Goal: Transaction & Acquisition: Purchase product/service

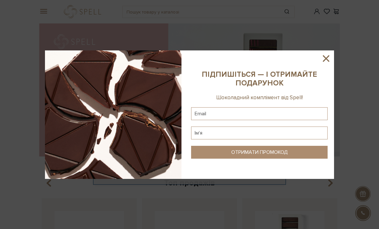
click at [322, 55] on icon at bounding box center [326, 58] width 11 height 11
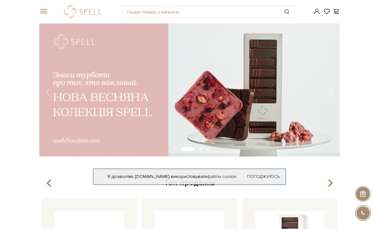
click at [50, 182] on icon "button" at bounding box center [48, 183] width 5 height 11
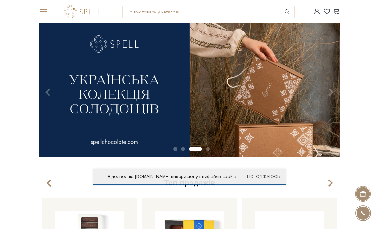
click at [47, 186] on icon "button" at bounding box center [48, 183] width 5 height 11
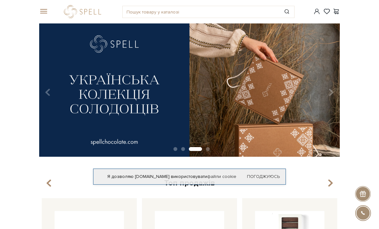
click at [46, 180] on icon "button" at bounding box center [48, 183] width 5 height 11
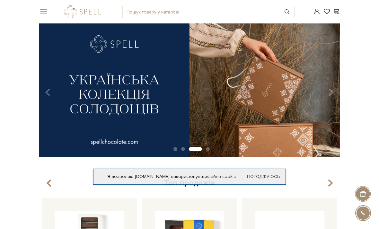
click at [329, 183] on icon "button" at bounding box center [330, 183] width 5 height 11
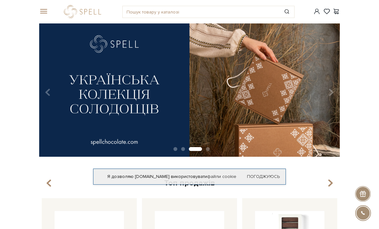
click at [331, 179] on icon "button" at bounding box center [330, 183] width 5 height 11
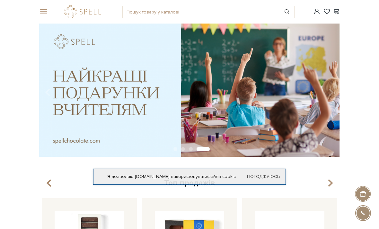
click at [220, 87] on img at bounding box center [189, 89] width 301 height 133
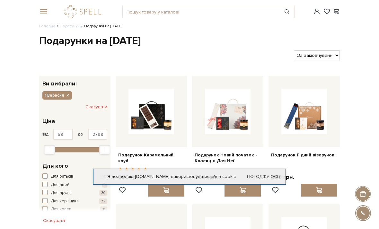
click at [264, 178] on link "Погоджуюсь" at bounding box center [263, 177] width 33 height 6
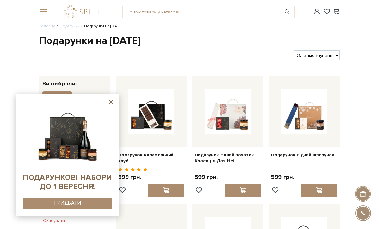
click at [316, 57] on select "За замовчуванням За Ціною (зростання) За Ціною (зменшення) Новинки За популярні…" at bounding box center [317, 55] width 46 height 10
select select "https://spellchocolate.com/podarunki/1-veresnya?sort=p.price&order=ASC"
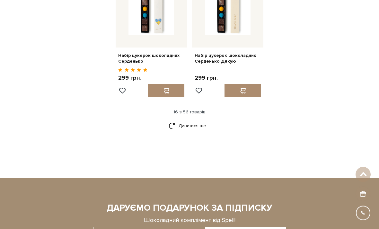
scroll to position [751, 0]
click at [180, 121] on link "Дивитися ще" at bounding box center [190, 126] width 42 height 11
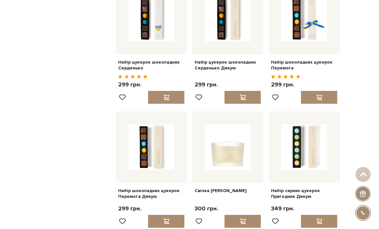
scroll to position [744, 0]
click at [138, 136] on img at bounding box center [152, 147] width 46 height 46
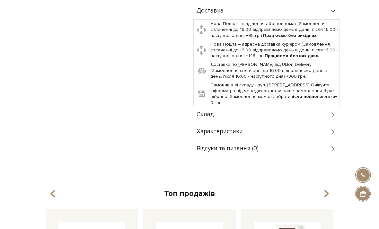
scroll to position [261, 0]
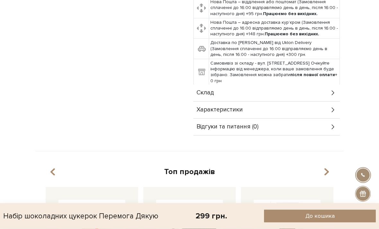
click at [209, 91] on span "Склад" at bounding box center [205, 93] width 17 height 6
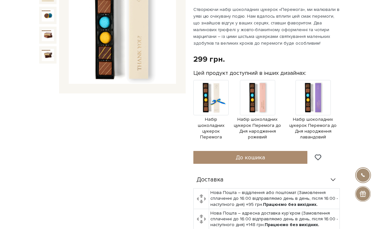
scroll to position [0, 0]
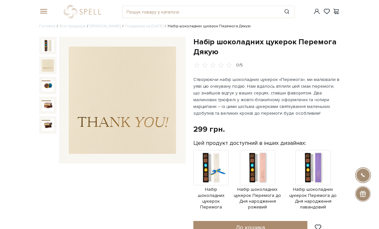
click at [42, 65] on img at bounding box center [48, 65] width 12 height 12
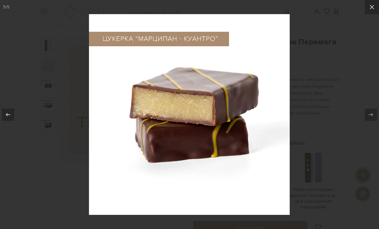
click at [370, 11] on button at bounding box center [372, 7] width 14 height 14
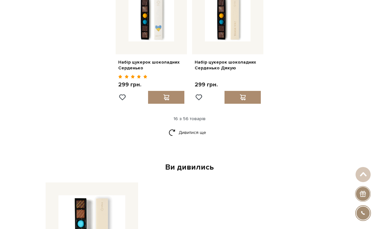
click at [182, 127] on link "Дивитися ще" at bounding box center [190, 132] width 42 height 11
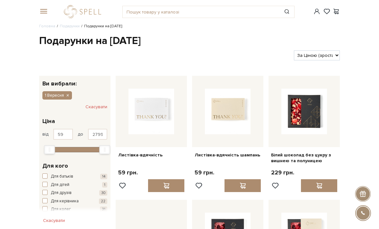
click at [68, 93] on icon "button" at bounding box center [68, 96] width 4 height 6
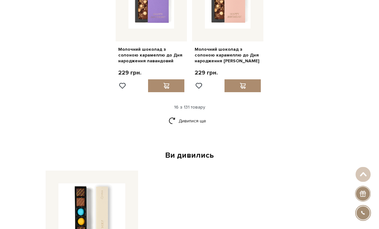
scroll to position [788, 0]
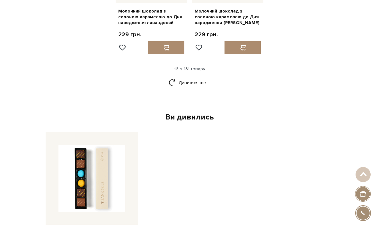
click at [183, 77] on link "Дивитися ще" at bounding box center [190, 82] width 42 height 11
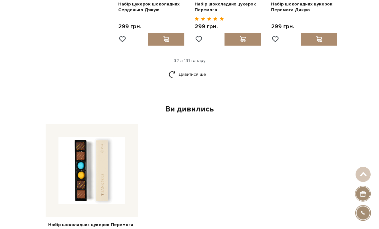
scroll to position [1456, 0]
click at [190, 69] on link "Дивитися ще" at bounding box center [190, 74] width 42 height 11
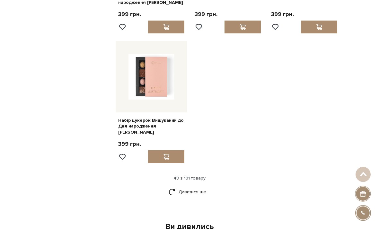
scroll to position [2120, 0]
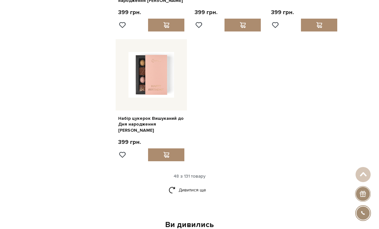
click at [186, 185] on link "Дивитися ще" at bounding box center [190, 190] width 42 height 11
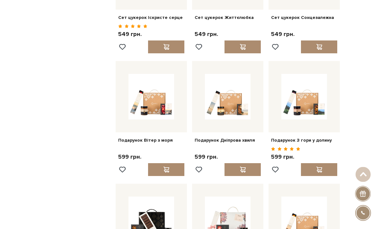
scroll to position [2481, 0]
click at [222, 81] on img at bounding box center [228, 97] width 46 height 46
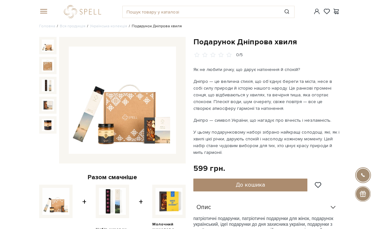
click at [46, 64] on img at bounding box center [48, 65] width 12 height 12
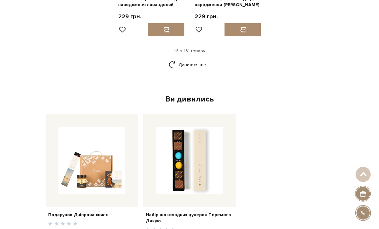
scroll to position [814, 0]
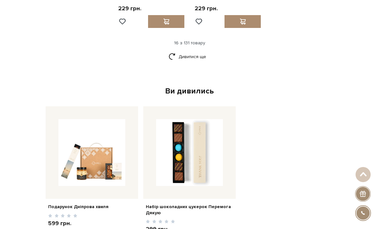
click at [97, 155] on img at bounding box center [92, 152] width 67 height 67
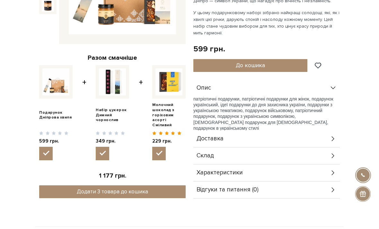
scroll to position [131, 0]
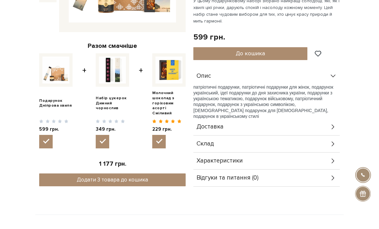
click at [238, 150] on div "Склад" at bounding box center [267, 144] width 147 height 17
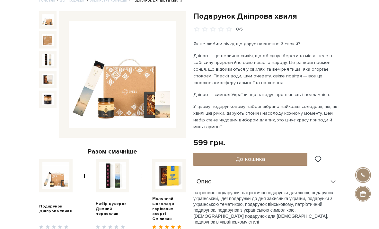
scroll to position [0, 0]
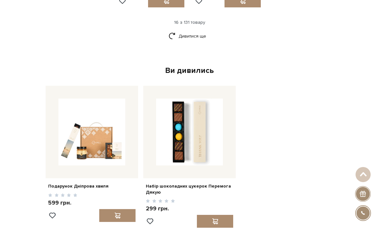
click at [185, 31] on link "Дивитися ще" at bounding box center [190, 36] width 42 height 11
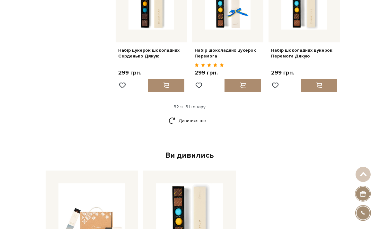
click at [191, 115] on link "Дивитися ще" at bounding box center [190, 120] width 42 height 11
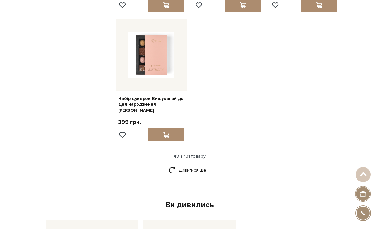
scroll to position [2143, 0]
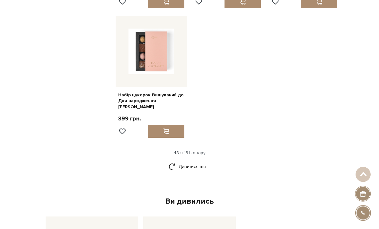
click at [192, 161] on link "Дивитися ще" at bounding box center [190, 166] width 42 height 11
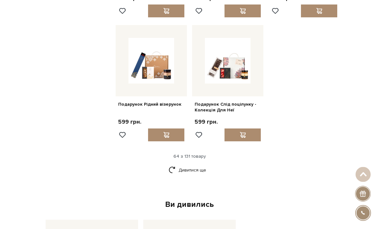
scroll to position [2774, 0]
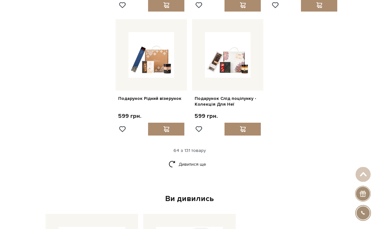
click at [176, 159] on link "Дивитися ще" at bounding box center [190, 164] width 42 height 11
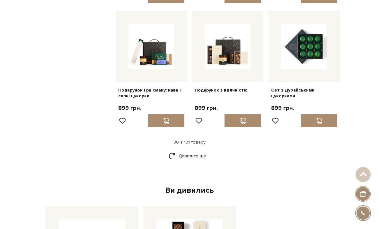
scroll to position [3413, 0]
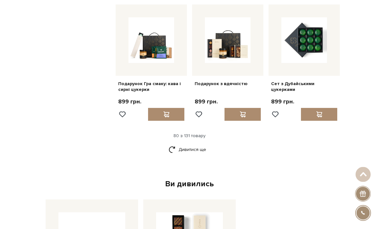
click at [175, 144] on link "Дивитися ще" at bounding box center [190, 149] width 42 height 11
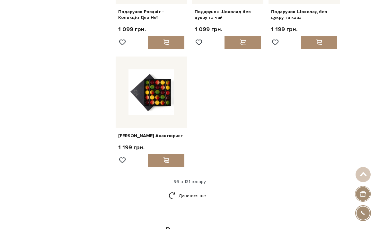
scroll to position [4108, 0]
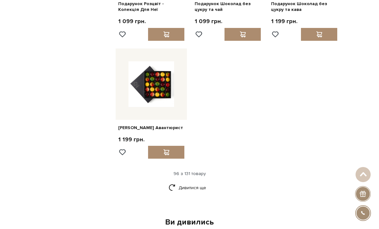
click at [196, 182] on link "Дивитися ще" at bounding box center [190, 187] width 42 height 11
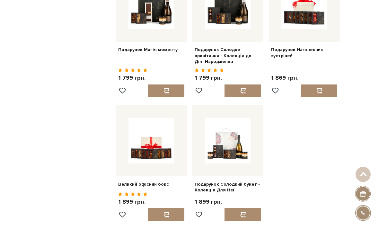
scroll to position [4687, 0]
click at [153, 118] on img at bounding box center [152, 141] width 46 height 46
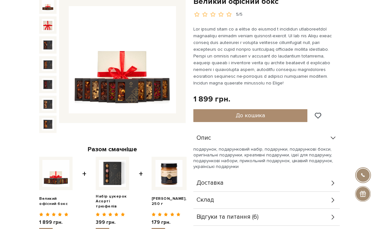
scroll to position [58, 0]
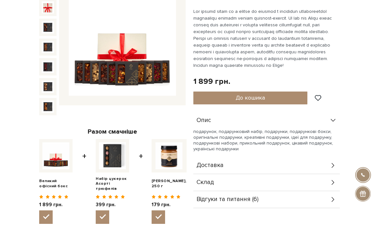
click at [233, 180] on div "Склад" at bounding box center [267, 183] width 147 height 17
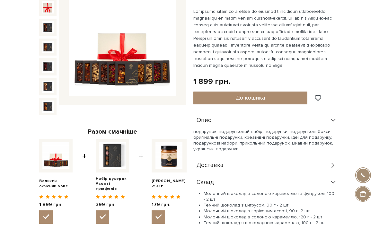
scroll to position [0, 0]
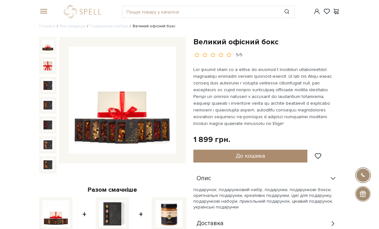
click at [242, 225] on div "Доставка" at bounding box center [267, 223] width 147 height 17
